Goal: Task Accomplishment & Management: Manage account settings

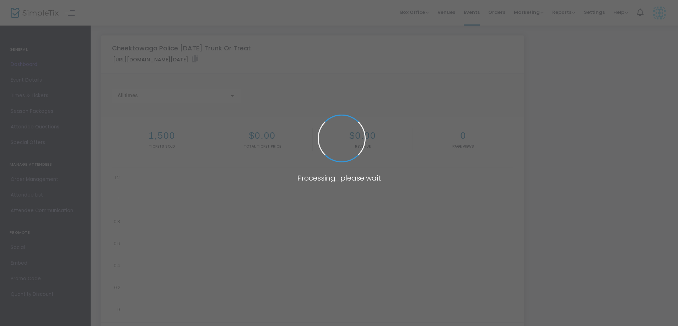
type input "[URL][DOMAIN_NAME][DATE]"
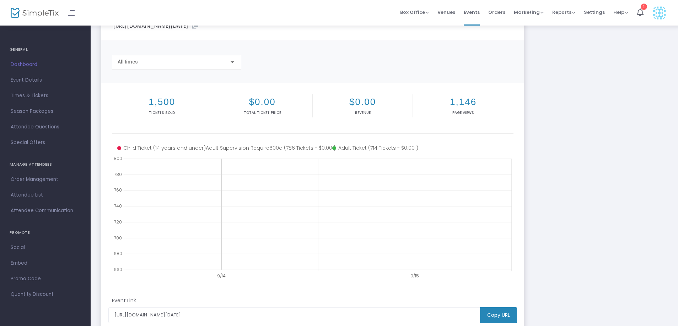
scroll to position [71, 0]
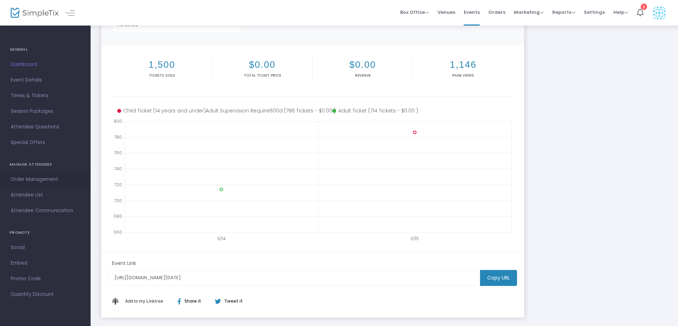
click at [34, 179] on span "Order Management" at bounding box center [45, 179] width 69 height 9
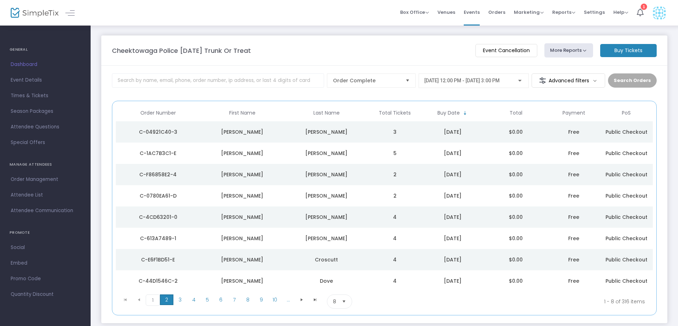
click at [165, 301] on span "2" at bounding box center [166, 300] width 13 height 11
click at [183, 302] on span "3" at bounding box center [179, 300] width 13 height 11
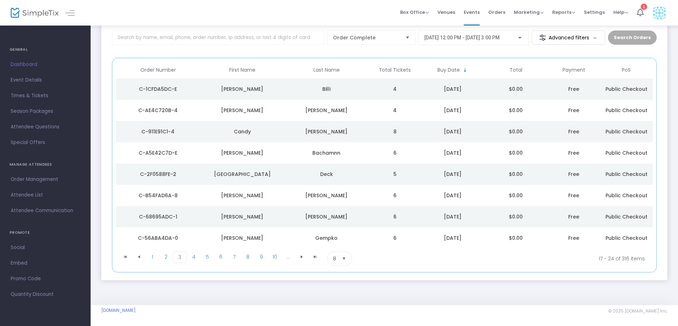
scroll to position [43, 0]
click at [194, 259] on span "4" at bounding box center [193, 256] width 13 height 11
click at [210, 258] on span "5" at bounding box center [206, 256] width 13 height 11
click at [221, 255] on span "6" at bounding box center [220, 256] width 13 height 11
click at [233, 257] on span "7" at bounding box center [233, 256] width 13 height 11
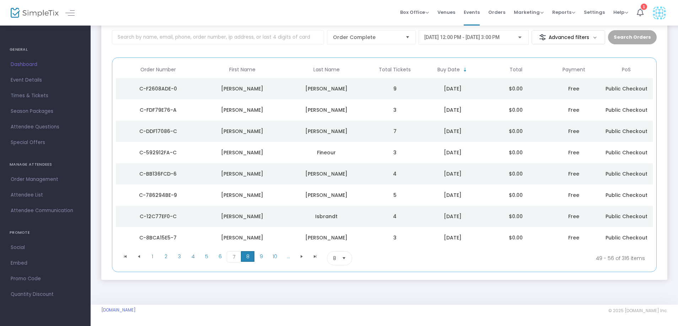
click at [249, 257] on span "8" at bounding box center [247, 256] width 13 height 11
click at [261, 257] on span "9" at bounding box center [260, 256] width 13 height 11
click at [275, 259] on span "10" at bounding box center [274, 256] width 13 height 11
